Goal: Contribute content: Contribute content

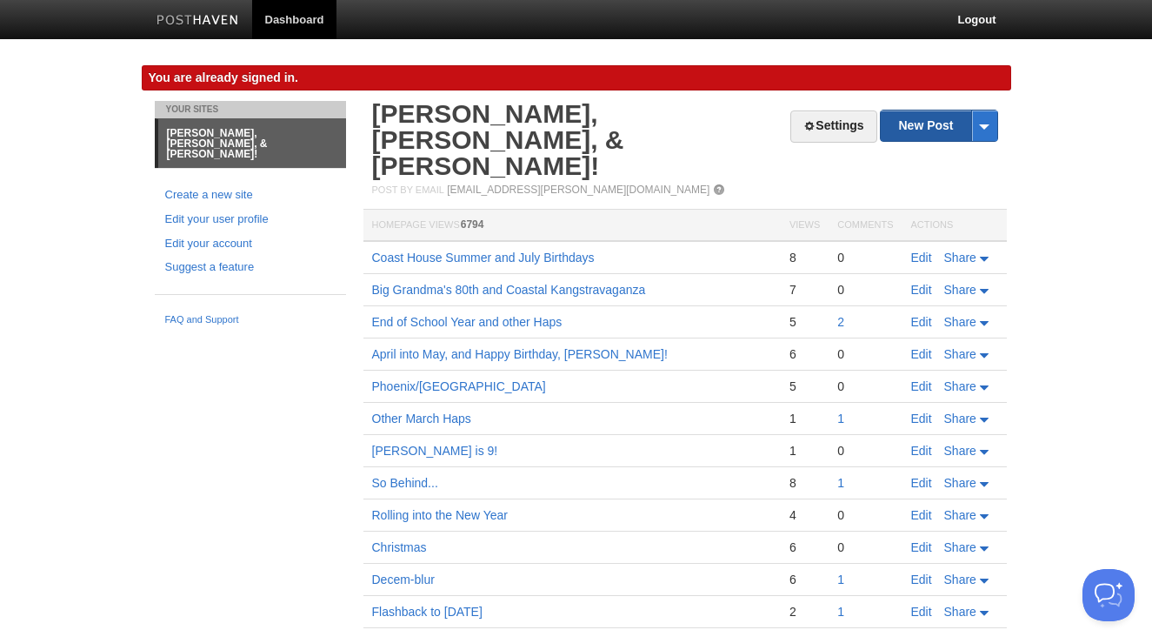
click at [937, 127] on link "New Post" at bounding box center [939, 125] width 116 height 30
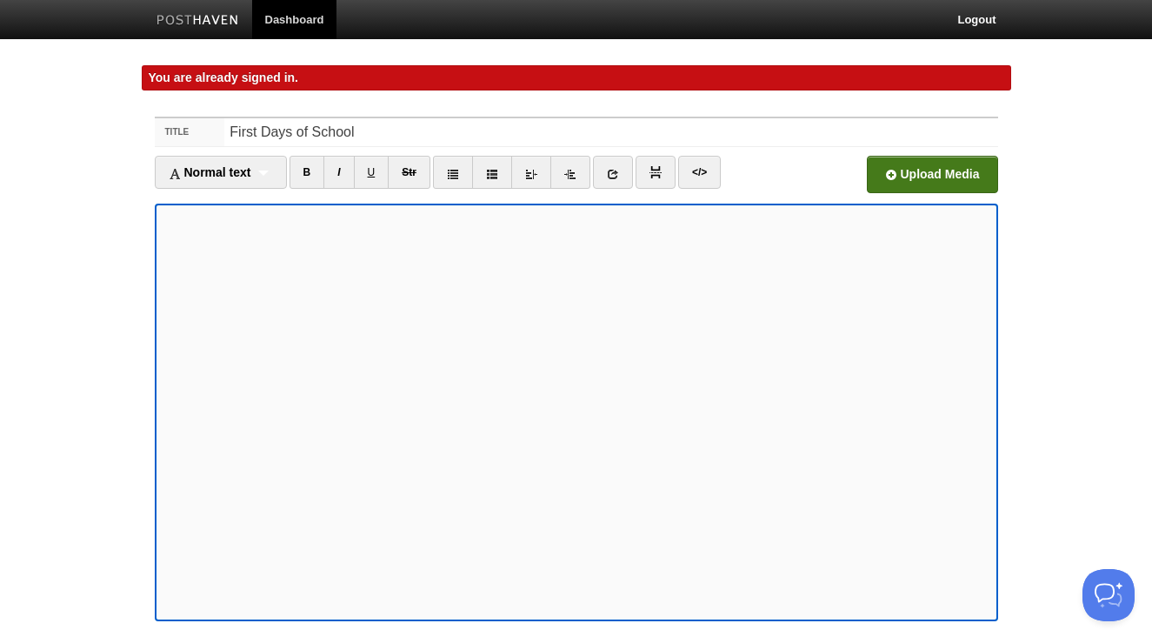
click at [908, 179] on input "file" at bounding box center [407, 179] width 1317 height 89
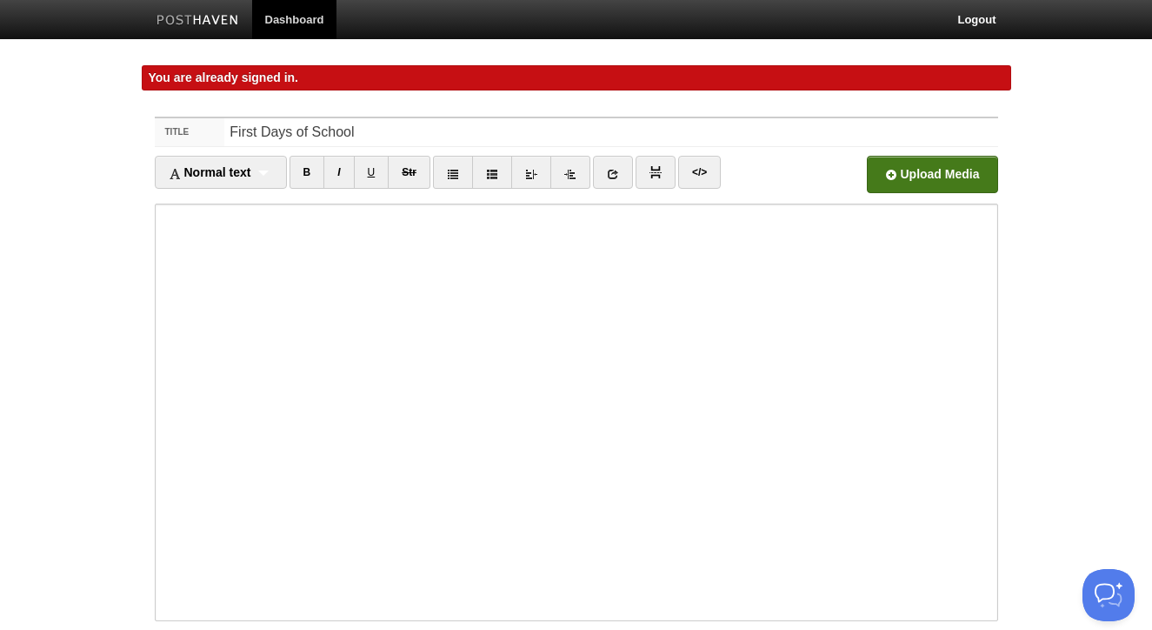
click at [900, 167] on input "file" at bounding box center [407, 179] width 1317 height 89
click at [291, 136] on input "First Days of School" at bounding box center [610, 132] width 773 height 28
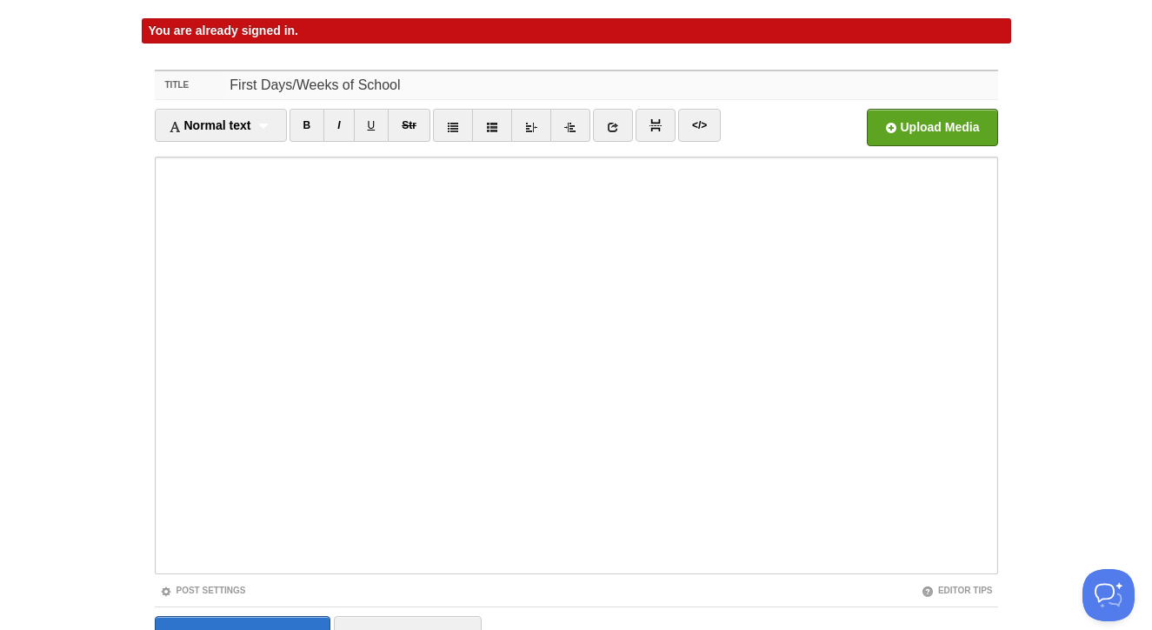
scroll to position [49, 0]
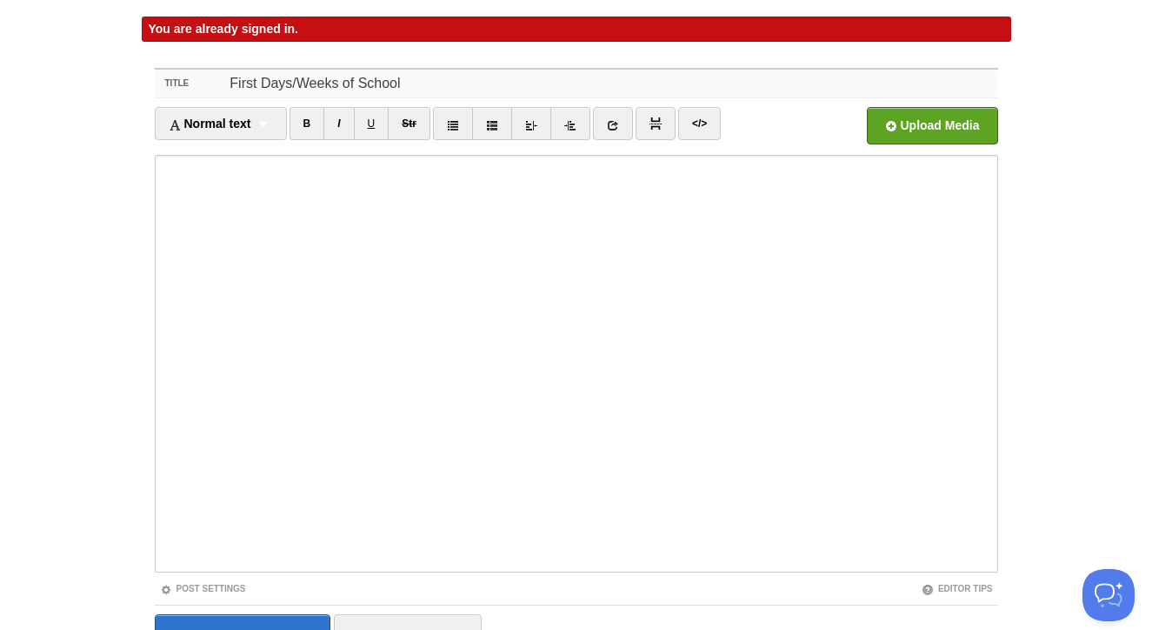
type input "First Days/Weeks of School"
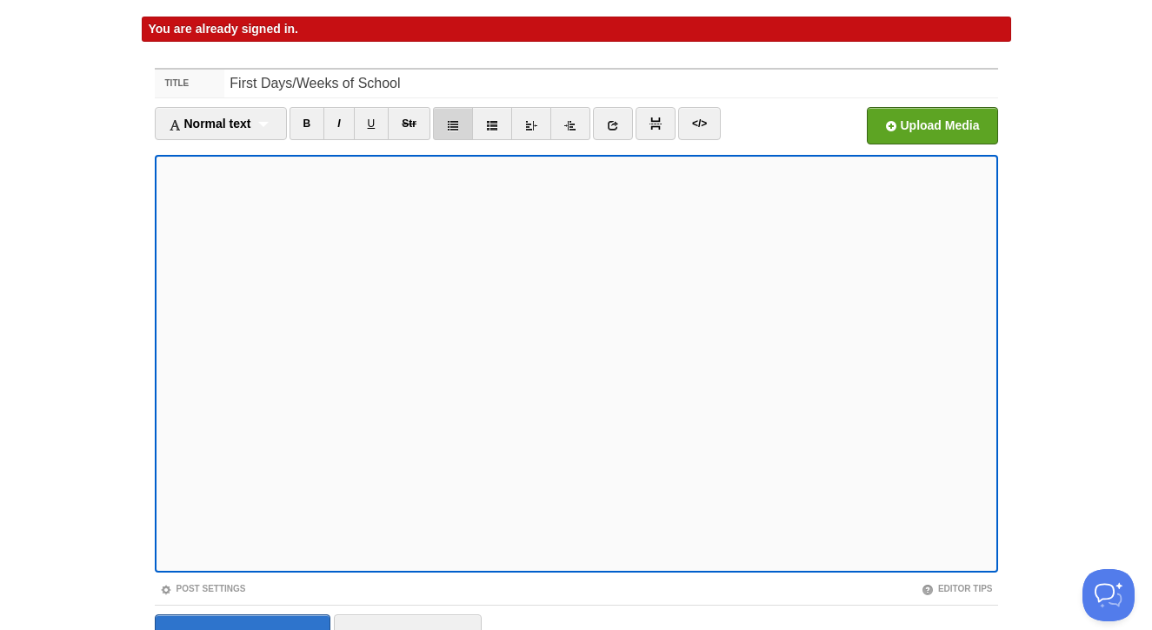
click at [451, 126] on icon at bounding box center [453, 125] width 12 height 12
click at [940, 120] on input "file" at bounding box center [407, 130] width 1317 height 89
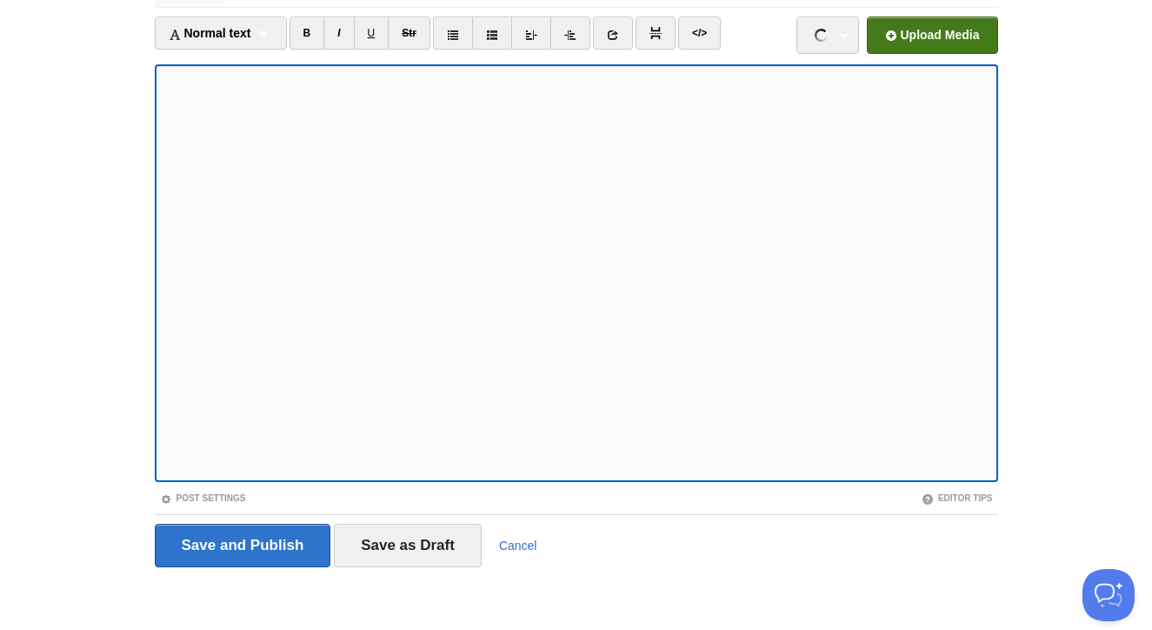
scroll to position [141, 0]
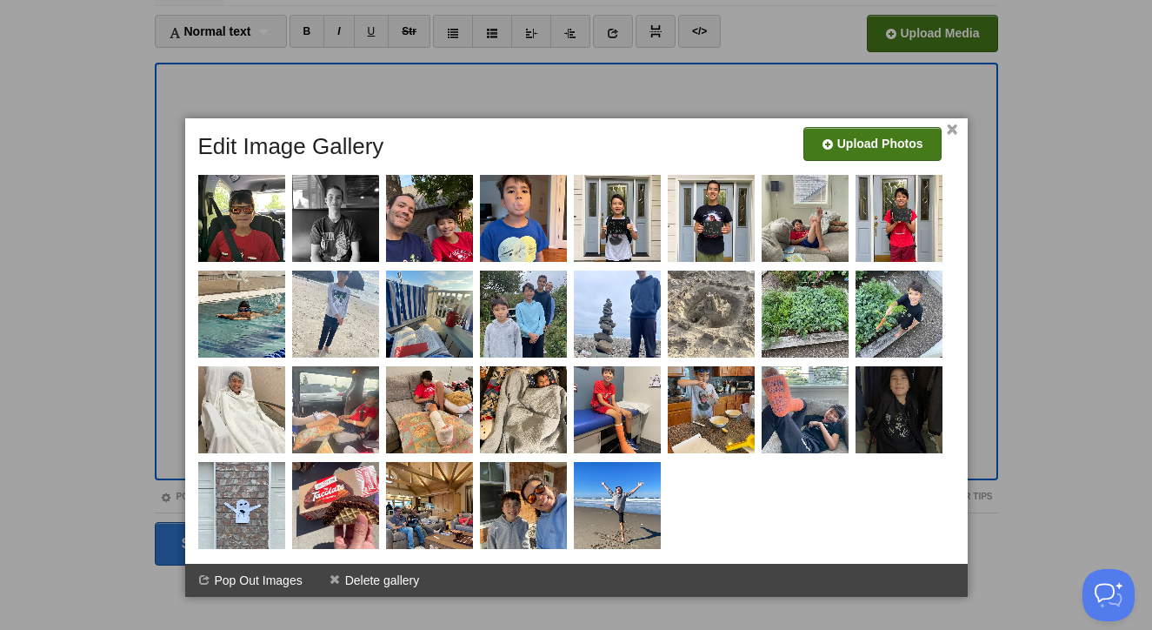
click at [883, 152] on input "file" at bounding box center [350, 150] width 1317 height 89
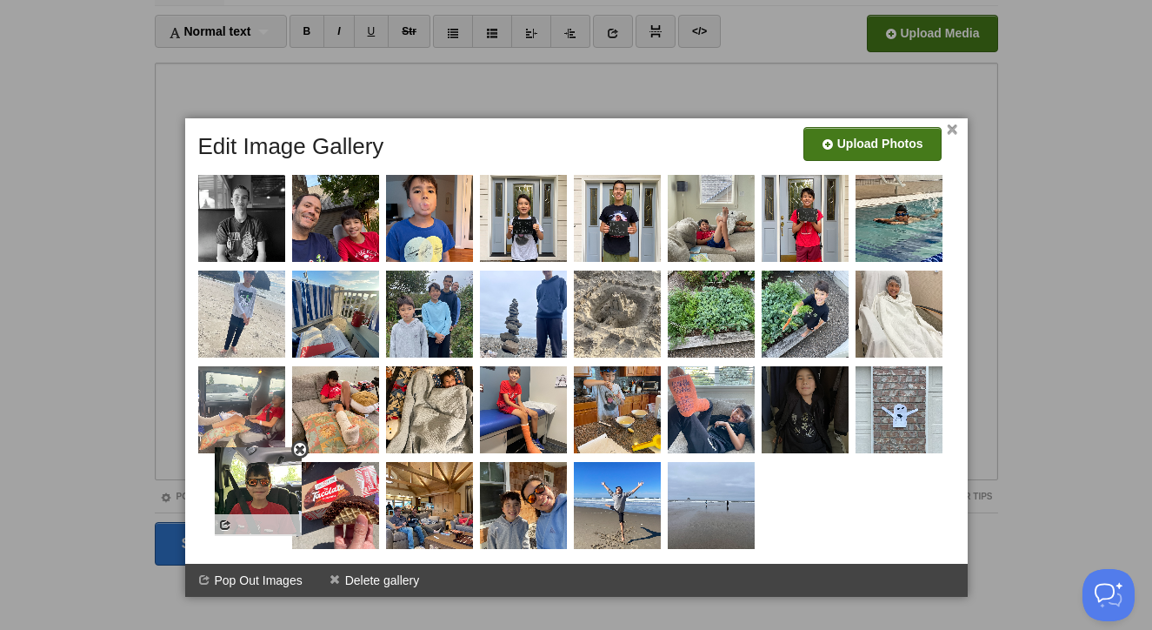
drag, startPoint x: 258, startPoint y: 237, endPoint x: 275, endPoint y: 509, distance: 272.8
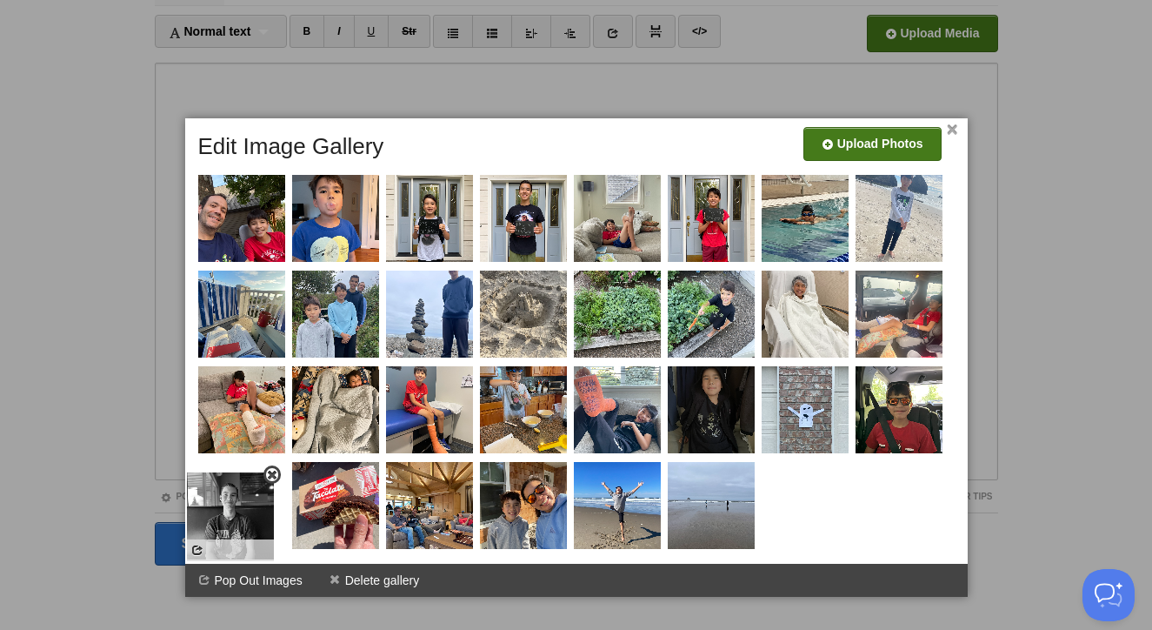
drag, startPoint x: 254, startPoint y: 210, endPoint x: 243, endPoint y: 508, distance: 297.7
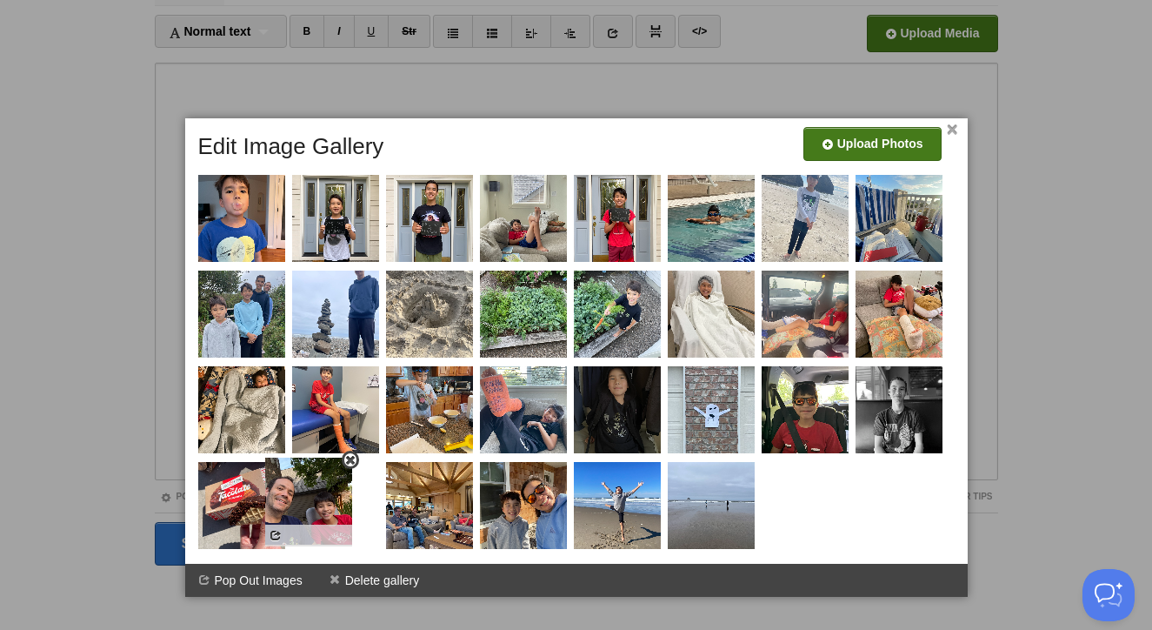
drag, startPoint x: 232, startPoint y: 229, endPoint x: 299, endPoint y: 511, distance: 290.5
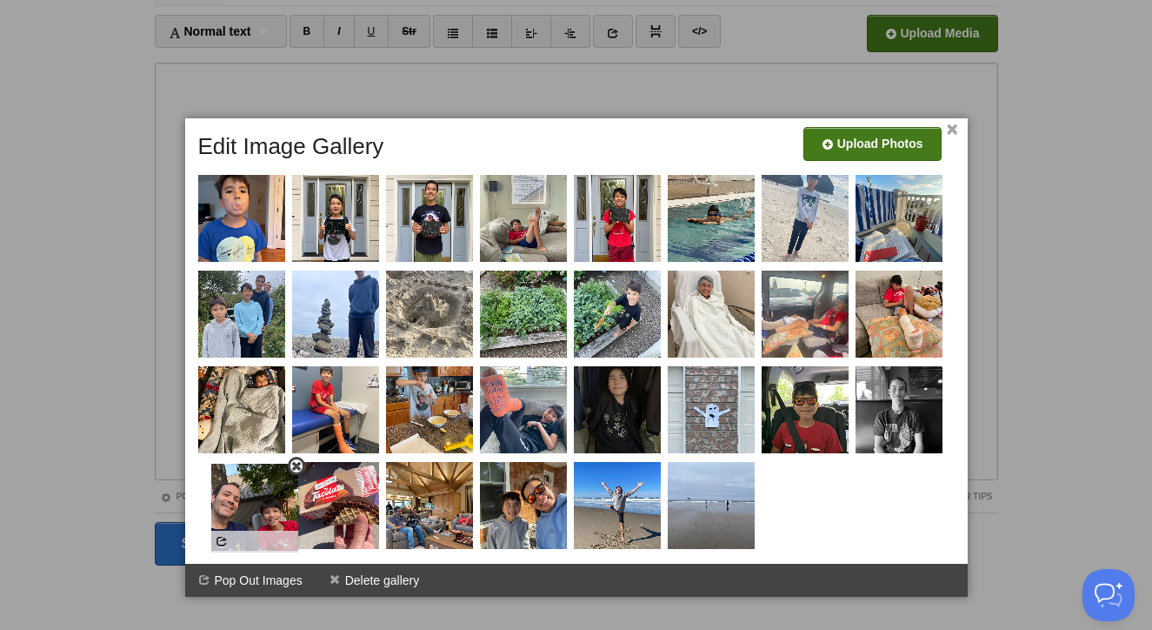
drag, startPoint x: 329, startPoint y: 502, endPoint x: 246, endPoint y: 504, distance: 82.6
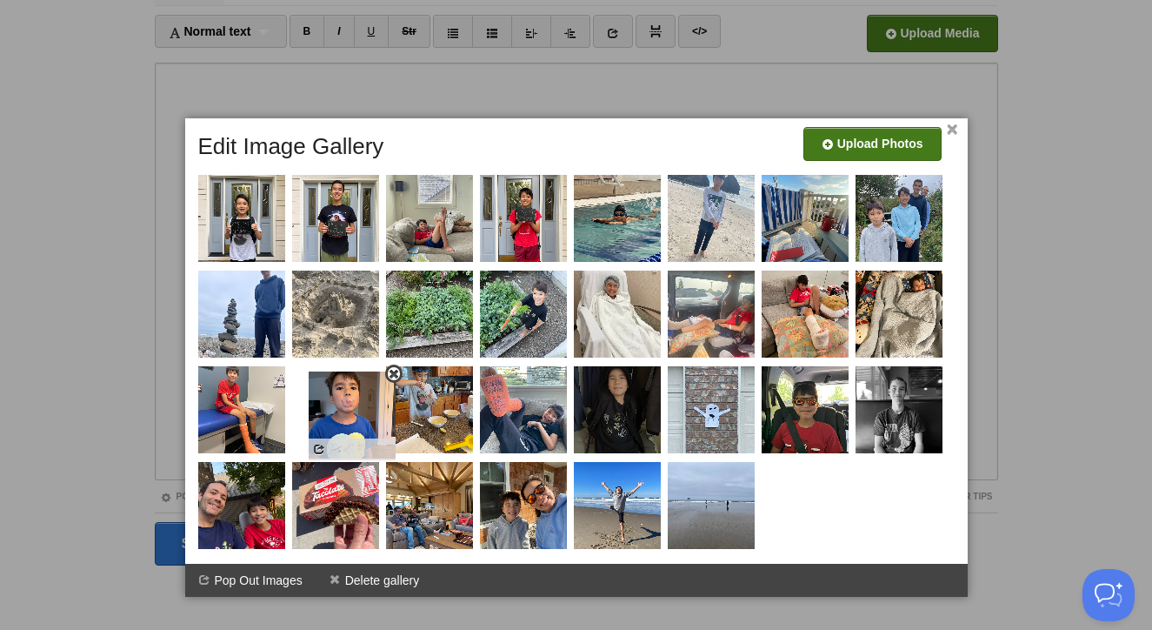
drag, startPoint x: 240, startPoint y: 268, endPoint x: 340, endPoint y: 448, distance: 206.0
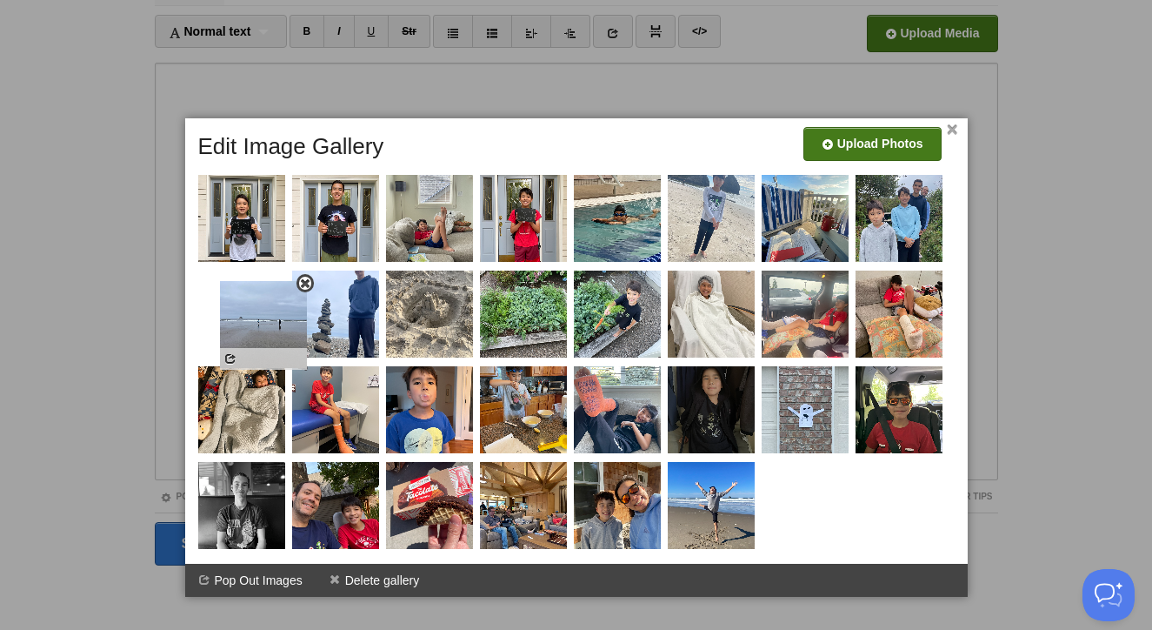
drag, startPoint x: 718, startPoint y: 507, endPoint x: 270, endPoint y: 326, distance: 483.1
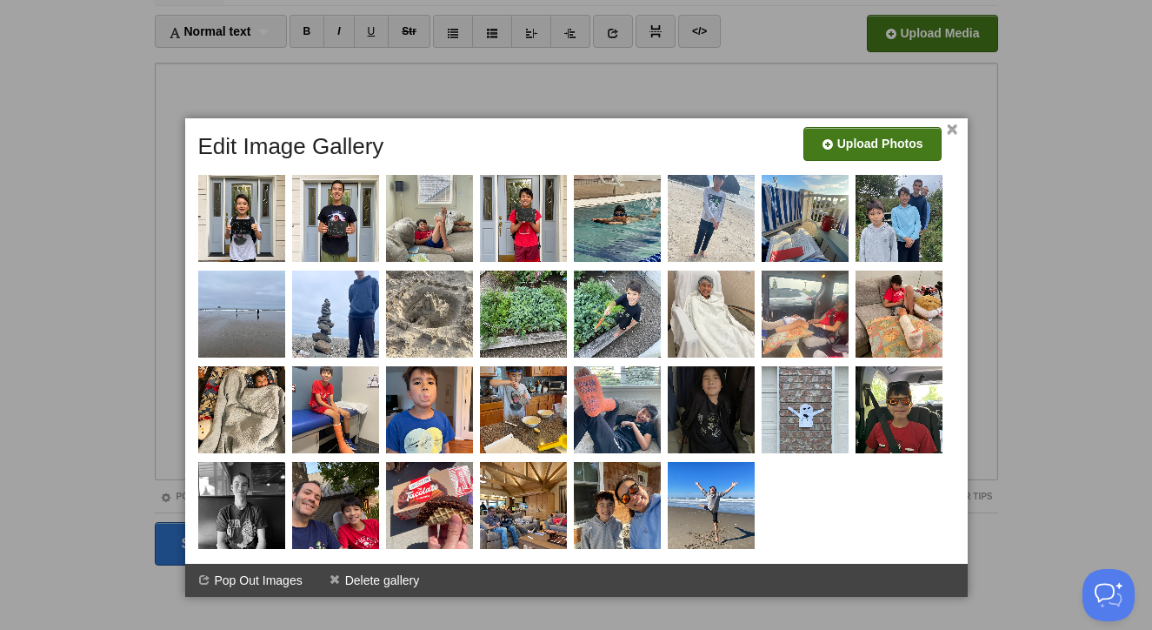
click at [953, 130] on link "×" at bounding box center [952, 130] width 11 height 10
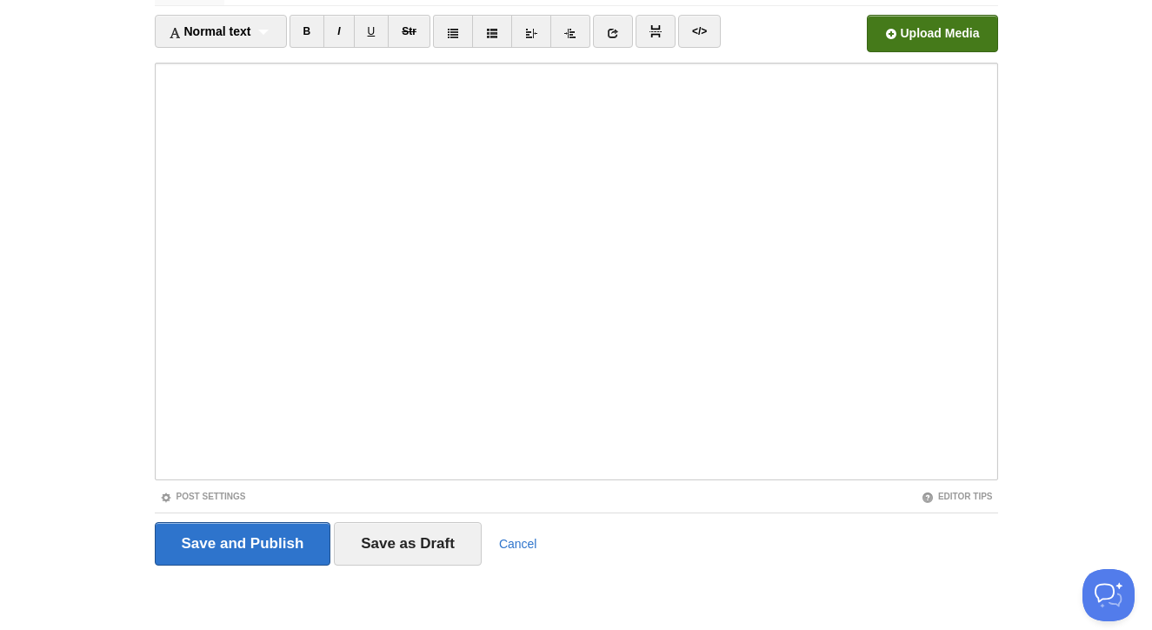
click at [961, 42] on input "file" at bounding box center [407, 38] width 1317 height 89
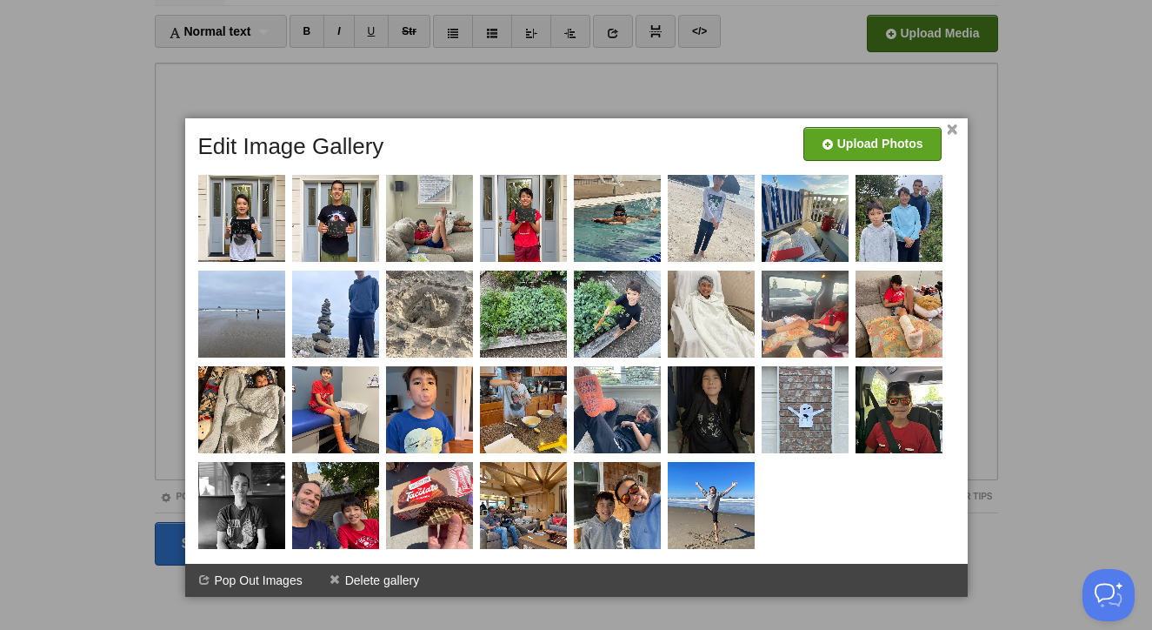
click at [951, 133] on link "×" at bounding box center [952, 130] width 11 height 10
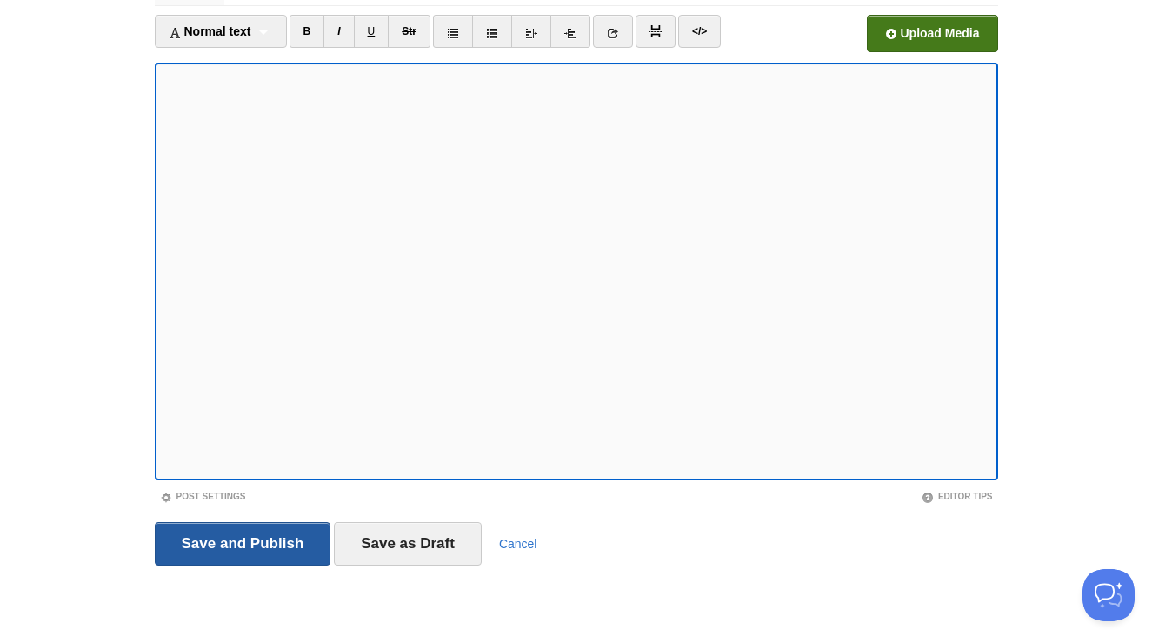
click at [284, 538] on input "Save and Publish" at bounding box center [243, 543] width 177 height 43
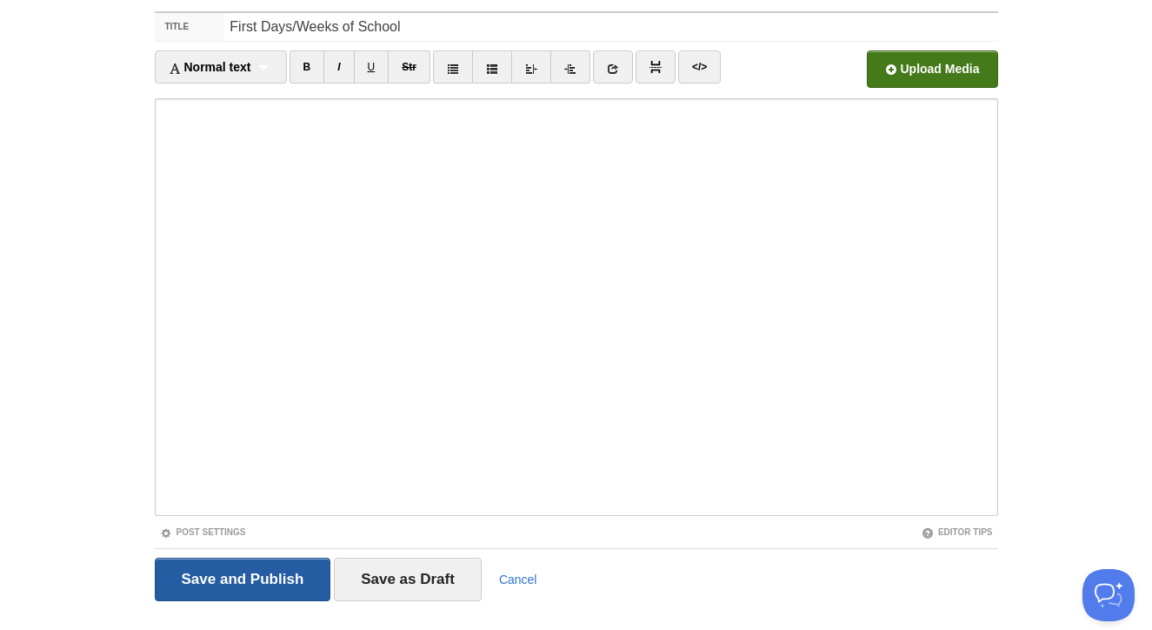
scroll to position [101, 0]
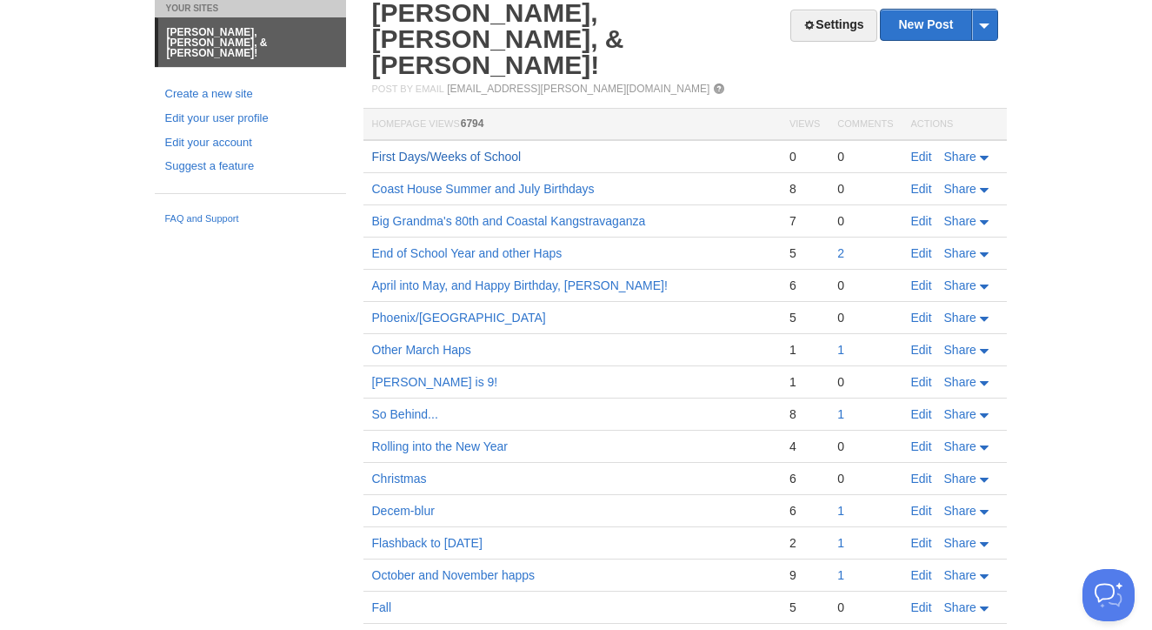
click at [505, 150] on link "First Days/Weeks of School" at bounding box center [447, 157] width 150 height 14
